Goal: Check status: Check status

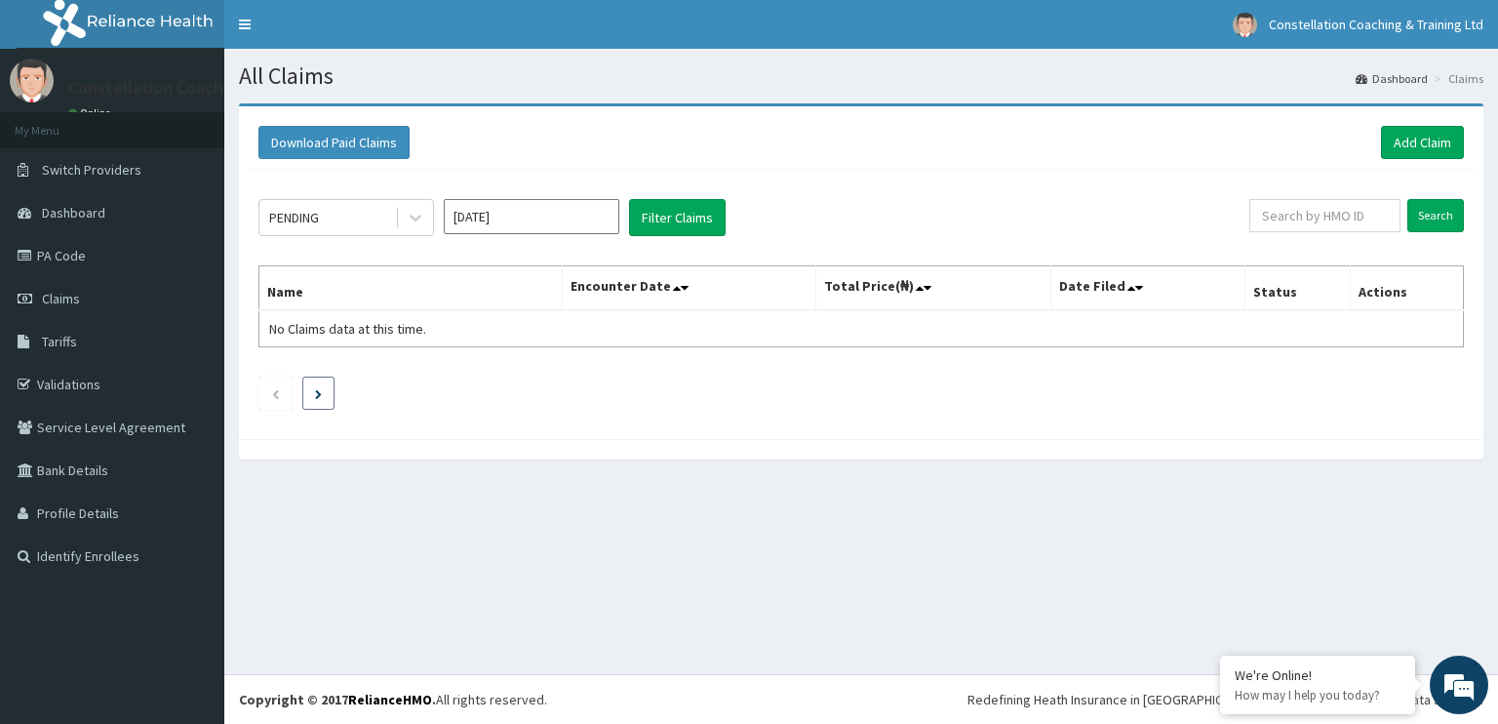
click at [316, 391] on icon "Next page" at bounding box center [318, 394] width 7 height 10
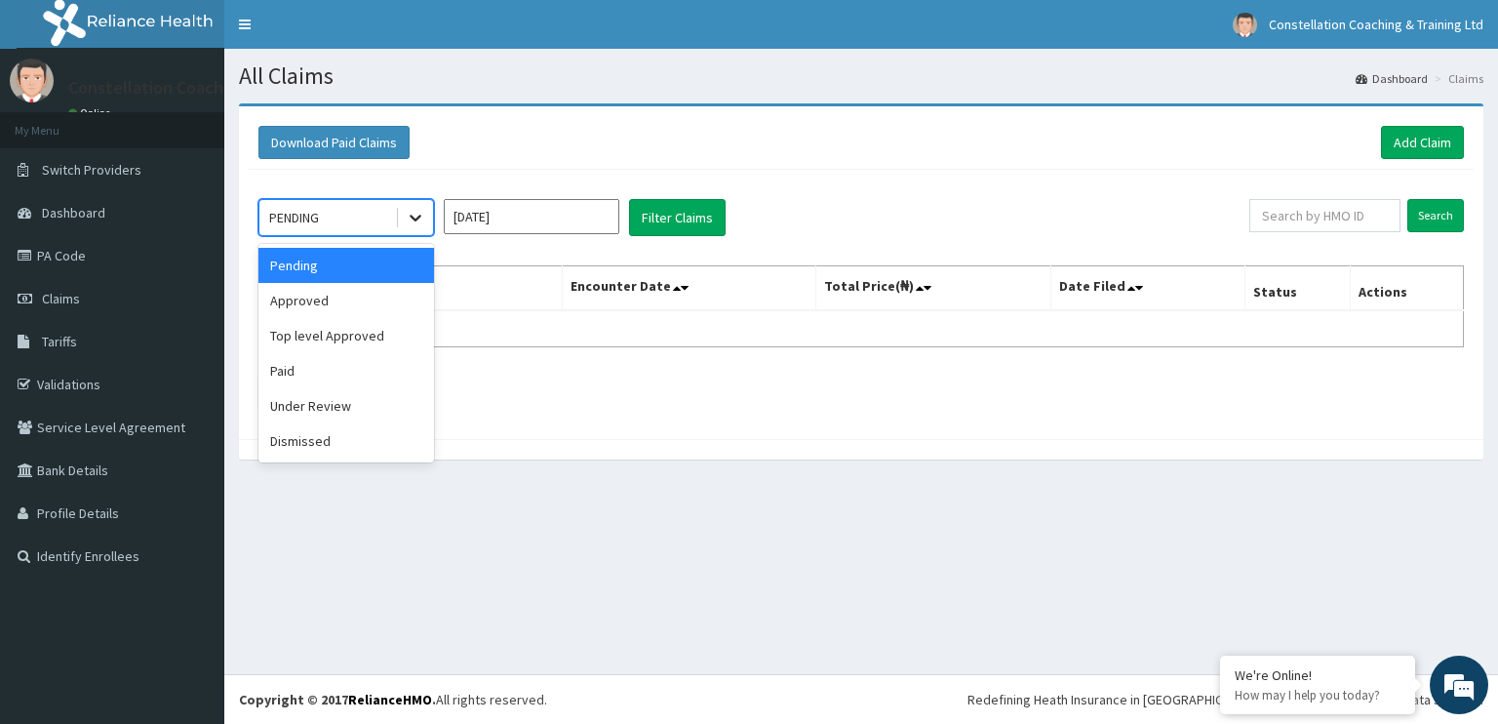
click at [422, 222] on icon at bounding box center [416, 218] width 20 height 20
click at [358, 398] on div "Under Review" at bounding box center [347, 405] width 176 height 35
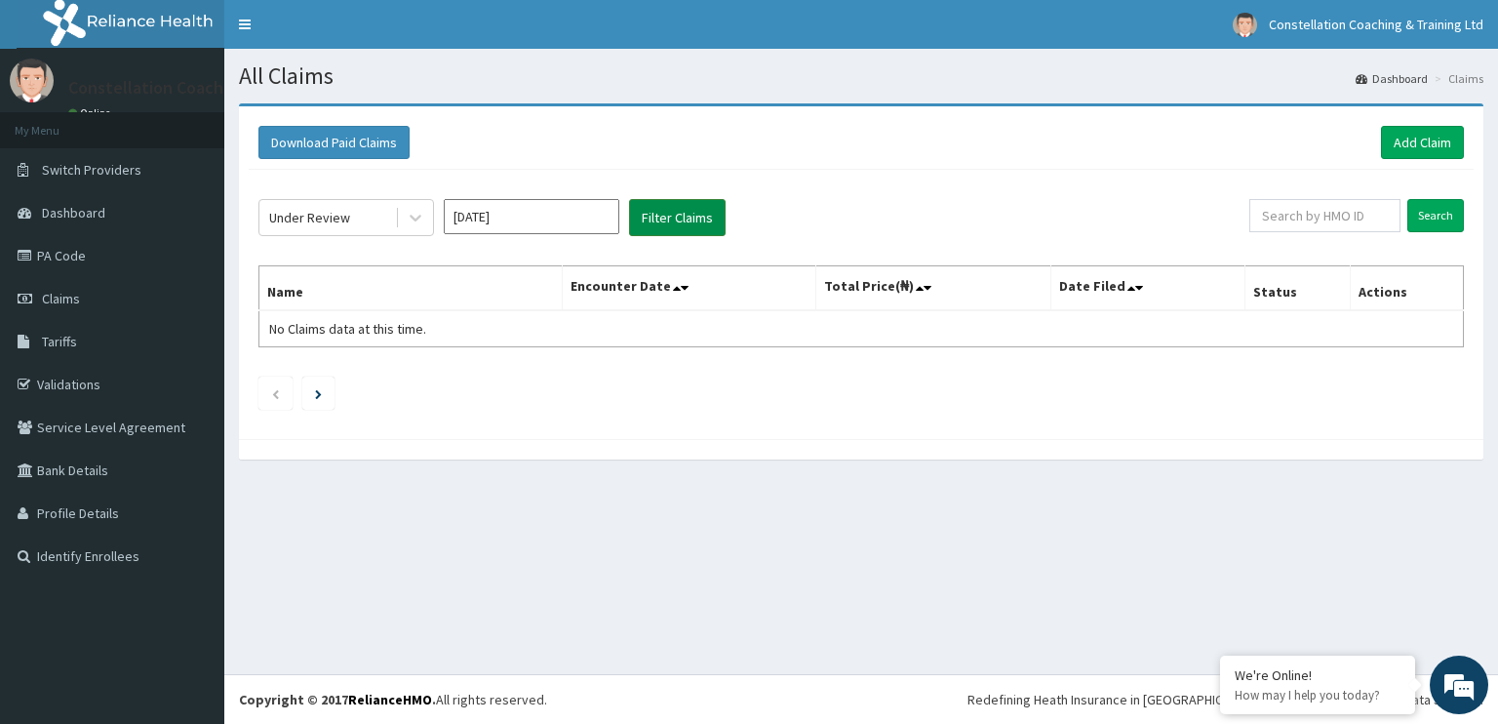
click at [652, 209] on button "Filter Claims" at bounding box center [677, 217] width 97 height 37
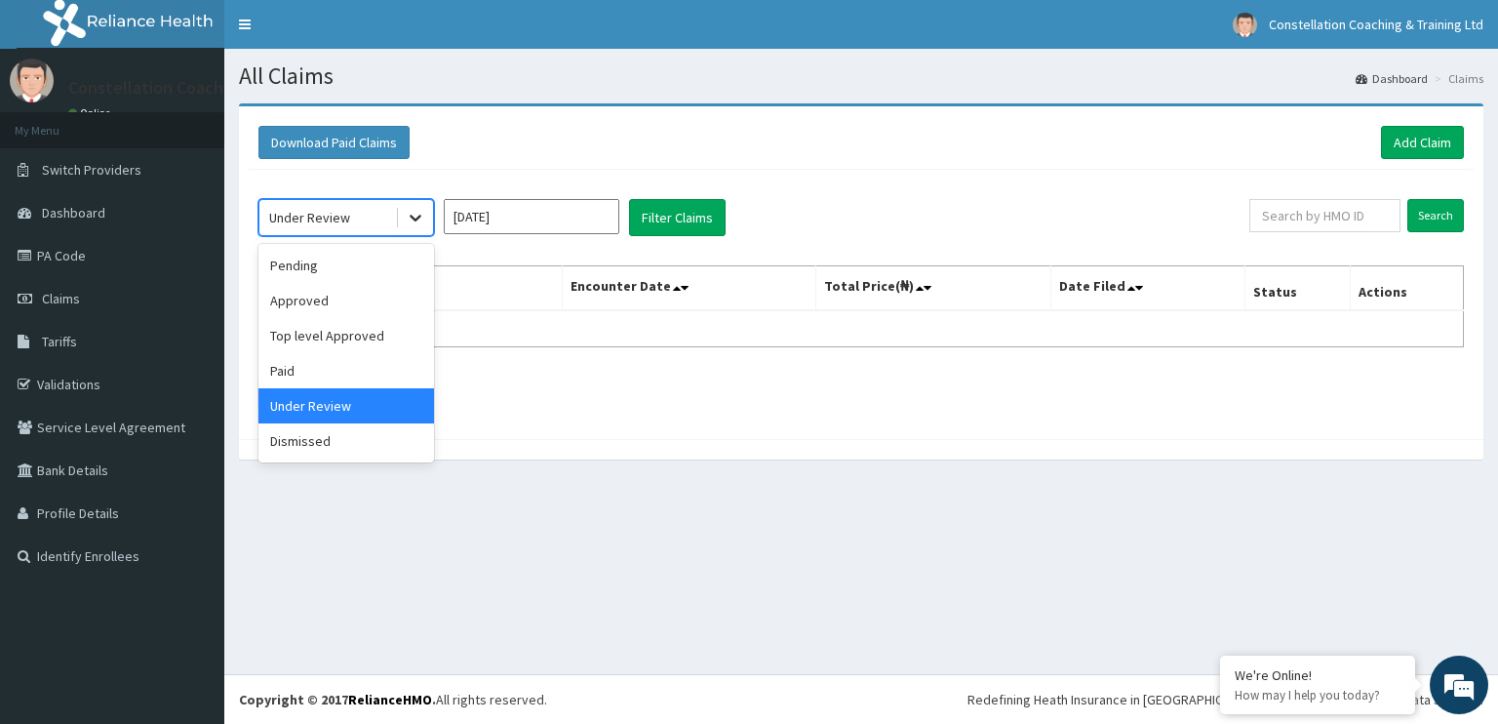
click at [417, 220] on icon at bounding box center [416, 218] width 20 height 20
click at [394, 300] on div "Approved" at bounding box center [347, 300] width 176 height 35
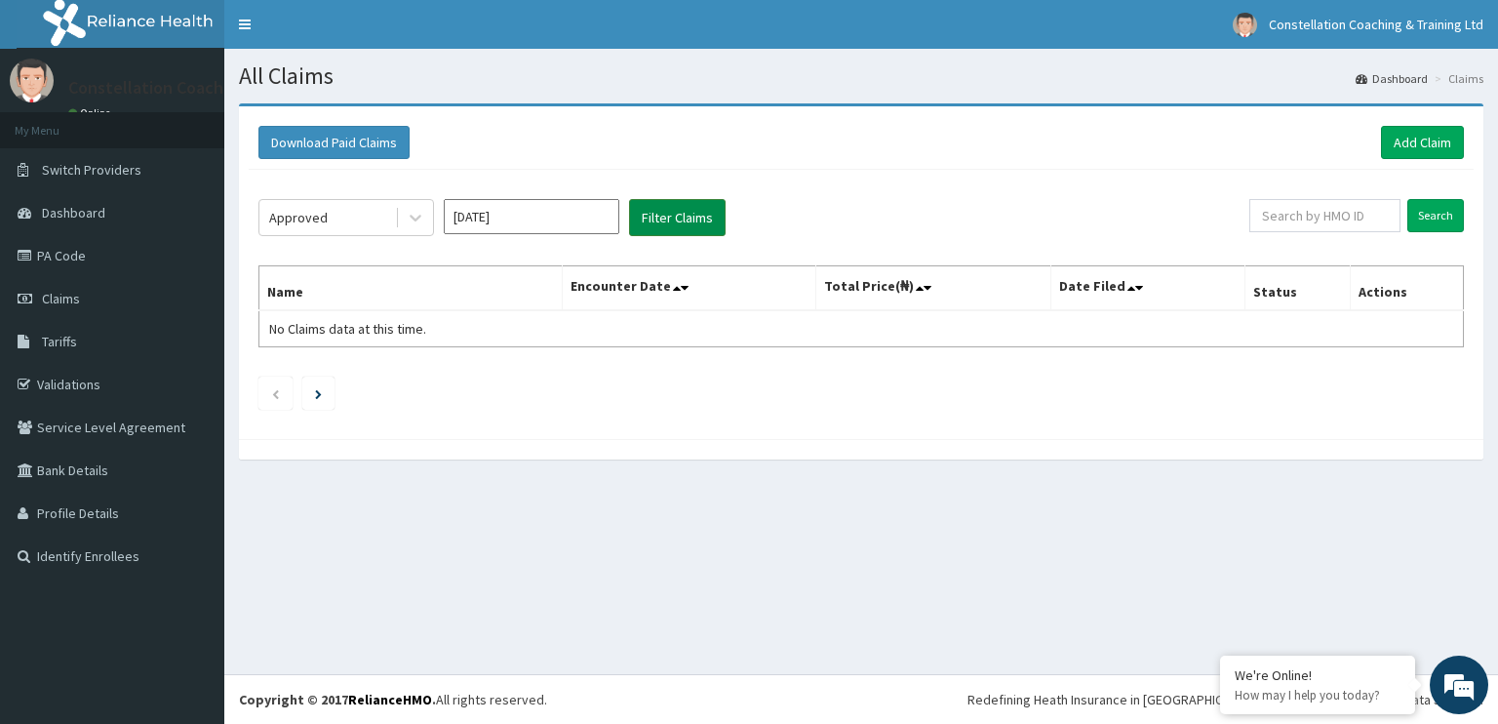
click at [702, 204] on button "Filter Claims" at bounding box center [677, 217] width 97 height 37
click at [699, 220] on button "Filter Claims" at bounding box center [677, 217] width 97 height 37
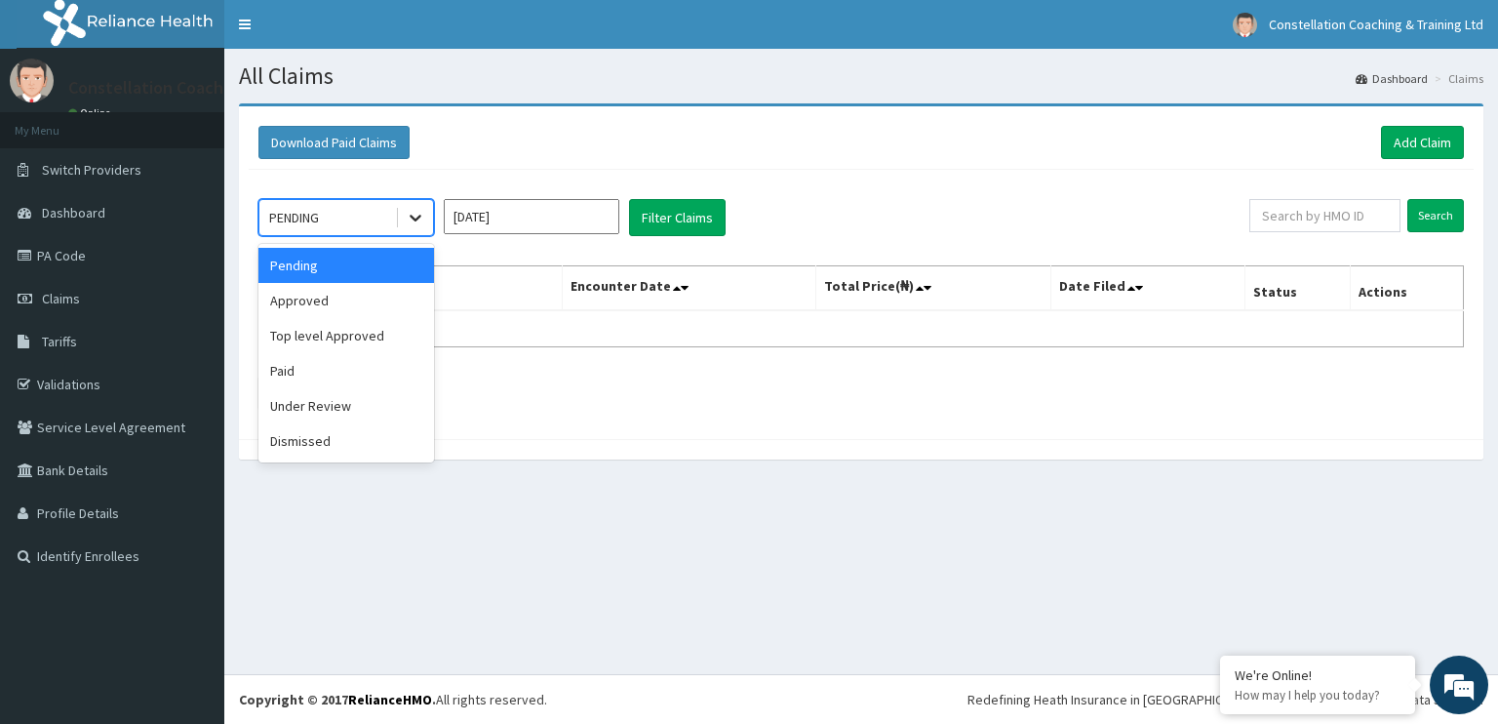
click at [411, 223] on icon at bounding box center [416, 218] width 20 height 20
click at [363, 403] on div "Under Review" at bounding box center [347, 405] width 176 height 35
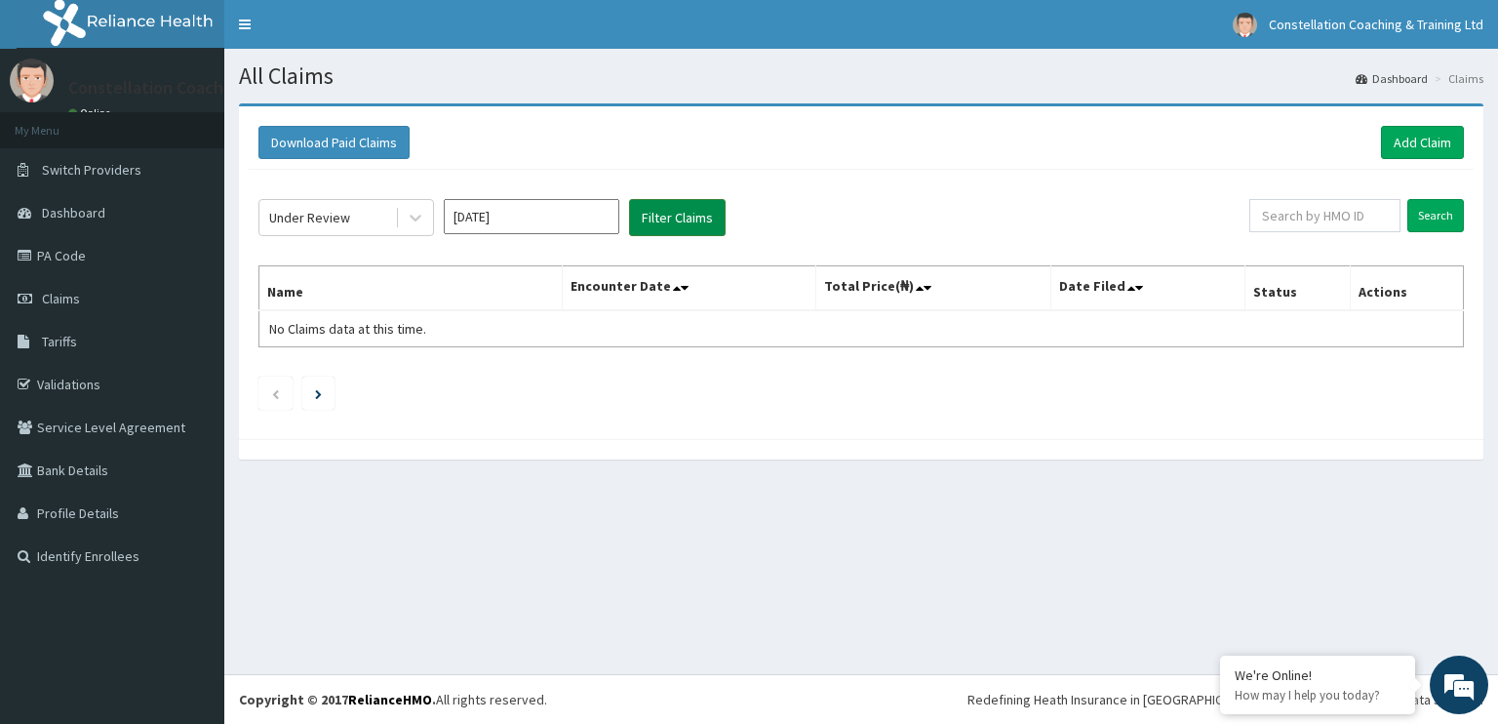
click at [658, 220] on button "Filter Claims" at bounding box center [677, 217] width 97 height 37
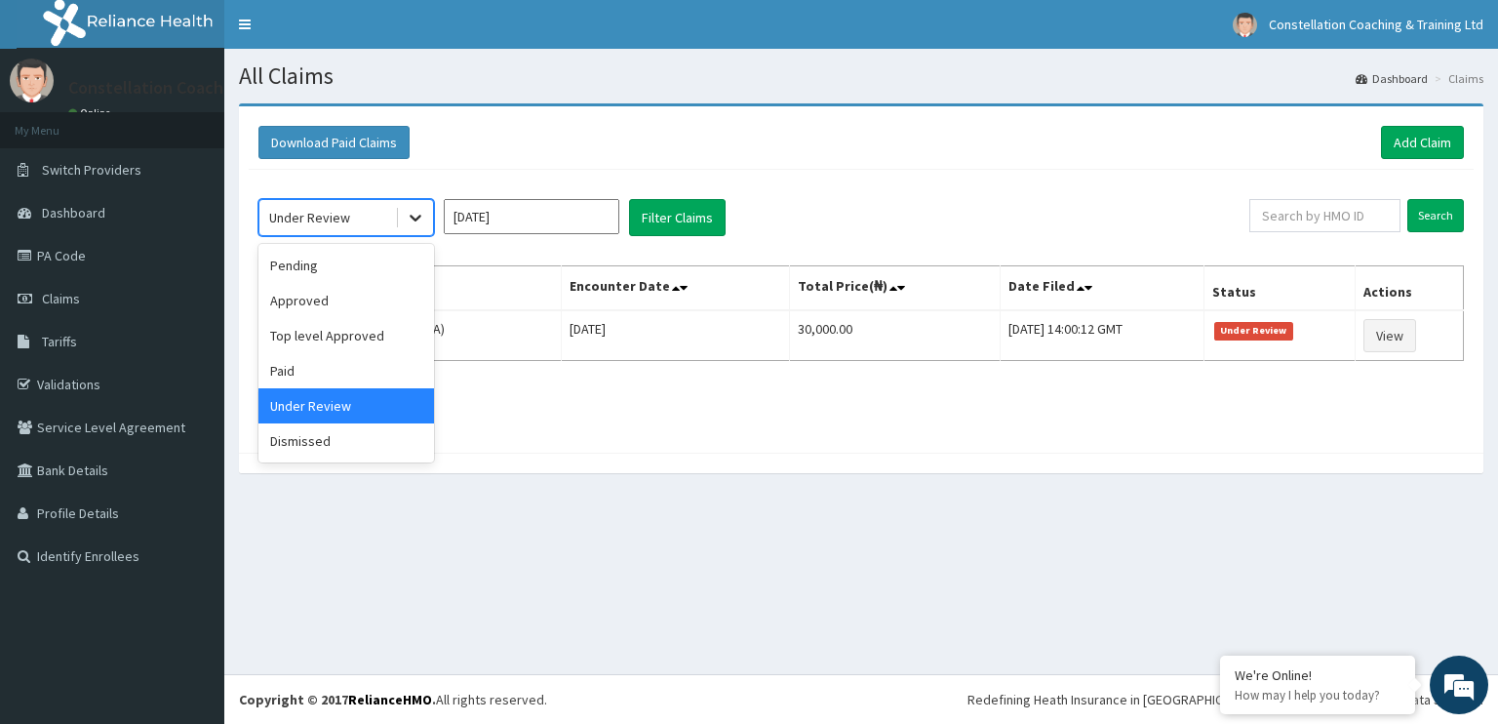
click at [411, 218] on icon at bounding box center [416, 218] width 20 height 20
click at [371, 298] on div "Approved" at bounding box center [347, 300] width 176 height 35
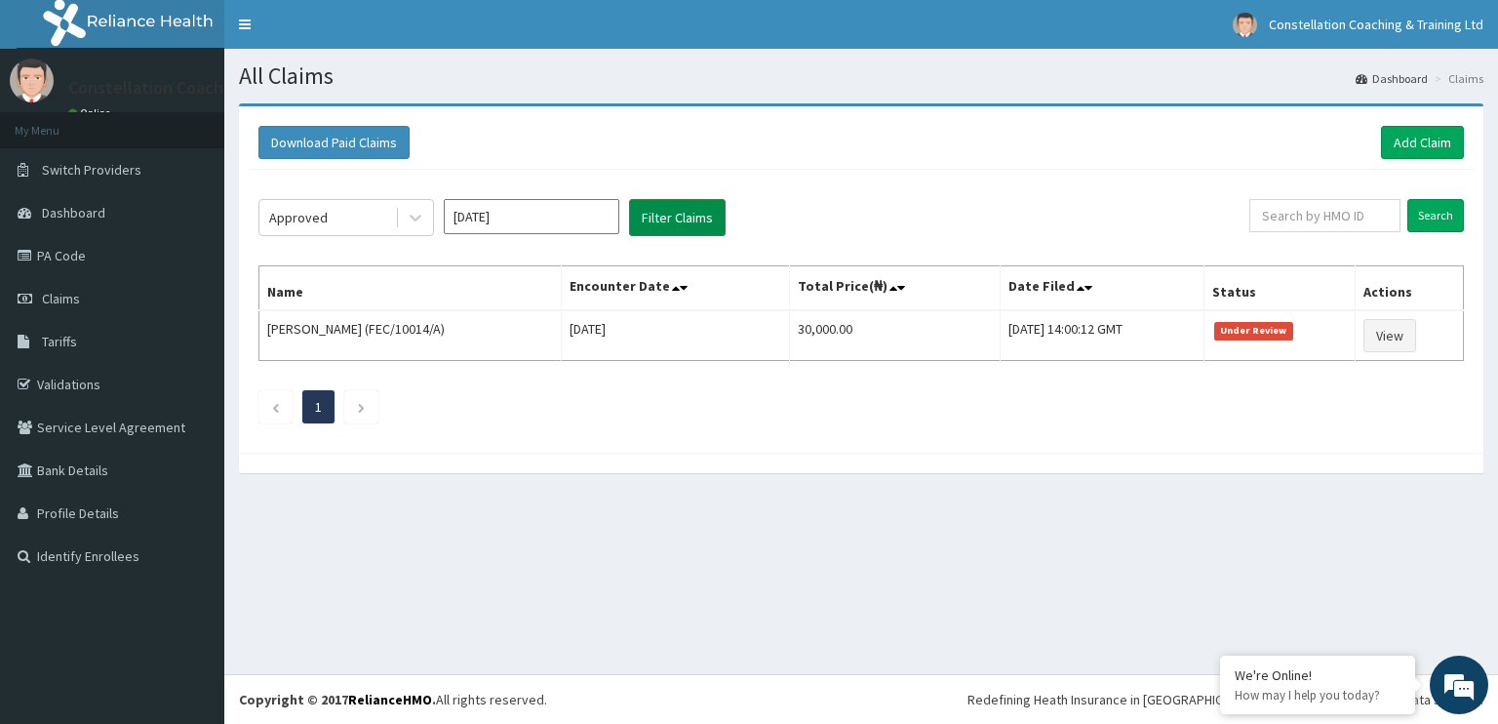
click at [646, 215] on button "Filter Claims" at bounding box center [677, 217] width 97 height 37
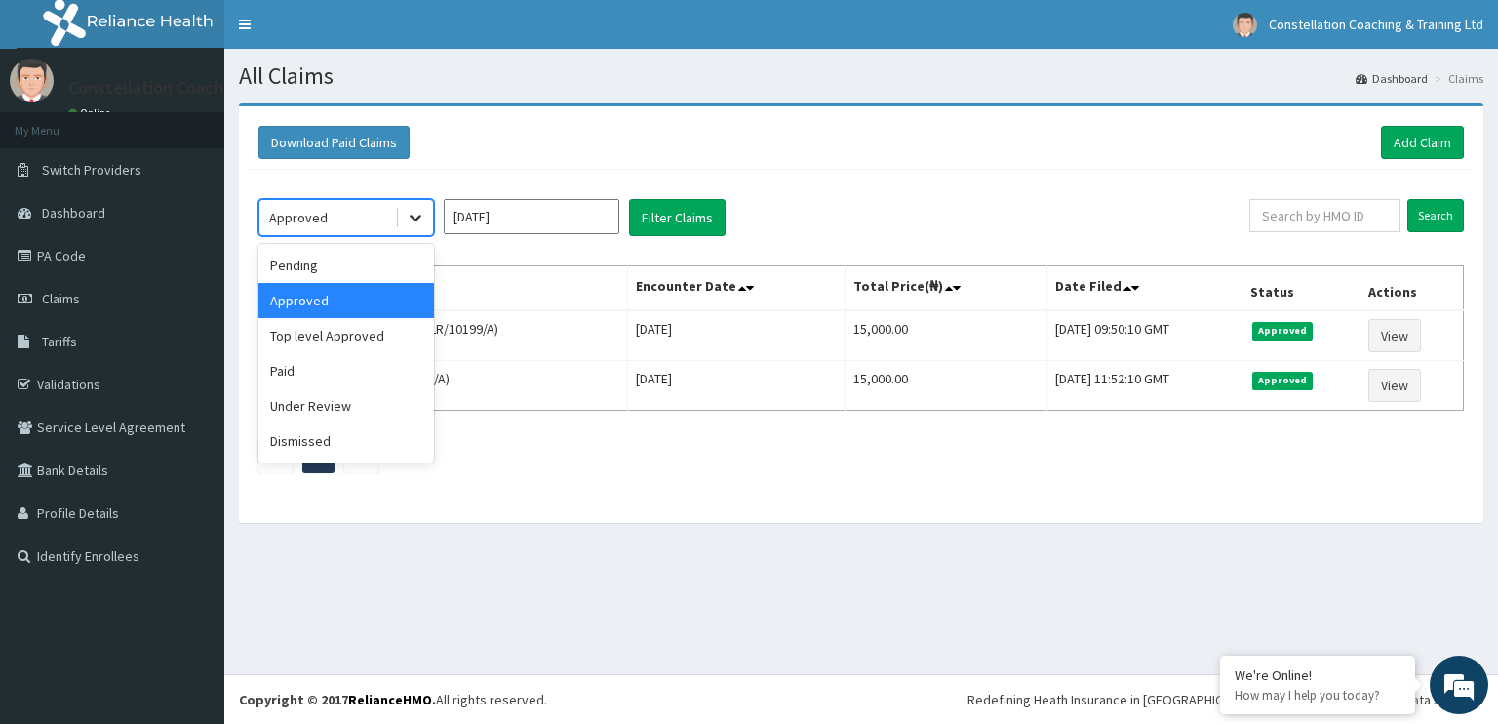
click at [399, 209] on div at bounding box center [415, 217] width 35 height 35
click at [355, 252] on div "Pending" at bounding box center [347, 265] width 176 height 35
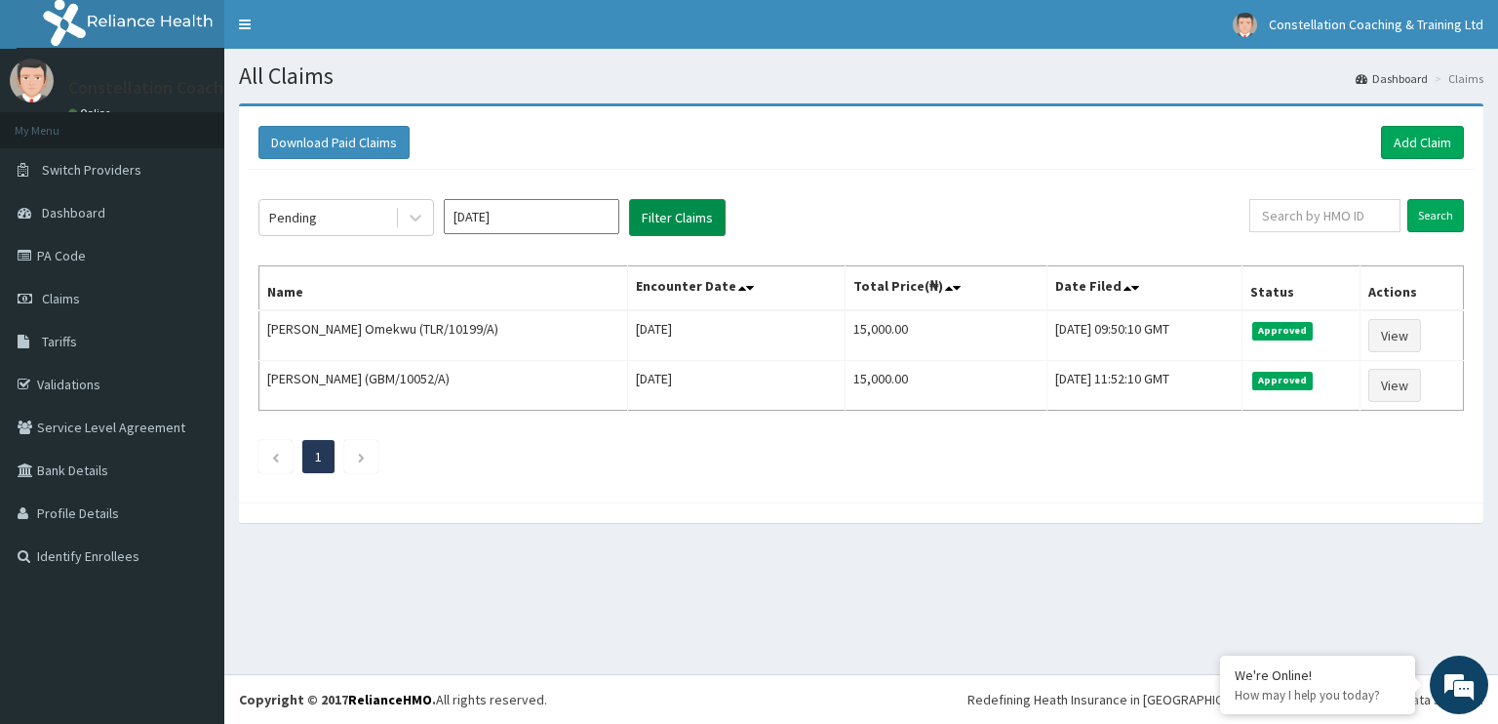
click at [717, 206] on button "Filter Claims" at bounding box center [677, 217] width 97 height 37
